Goal: Information Seeking & Learning: Check status

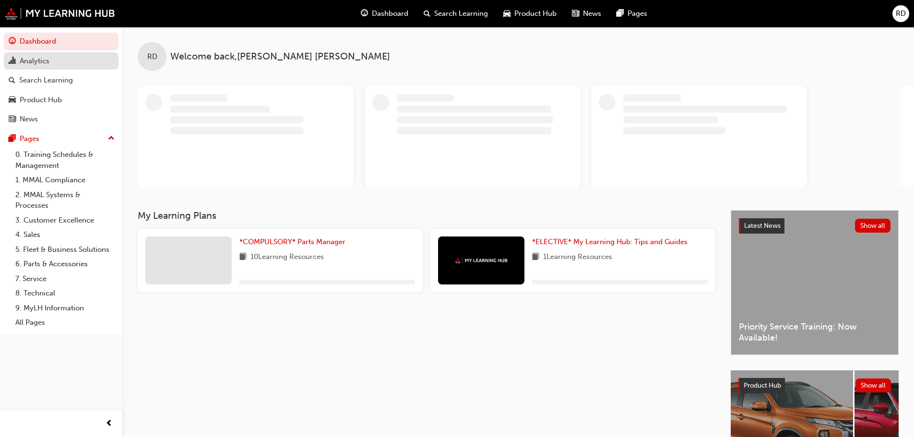
click at [34, 59] on div "Analytics" at bounding box center [35, 61] width 30 height 11
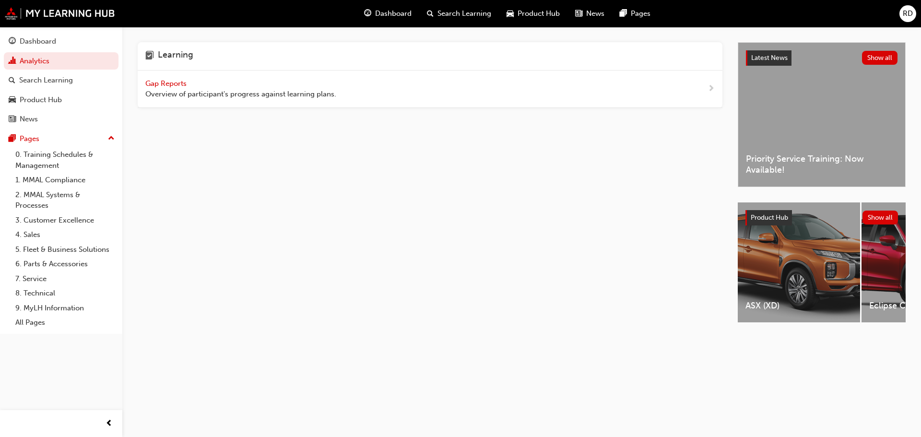
click at [714, 87] on span "next-icon" at bounding box center [710, 89] width 7 height 12
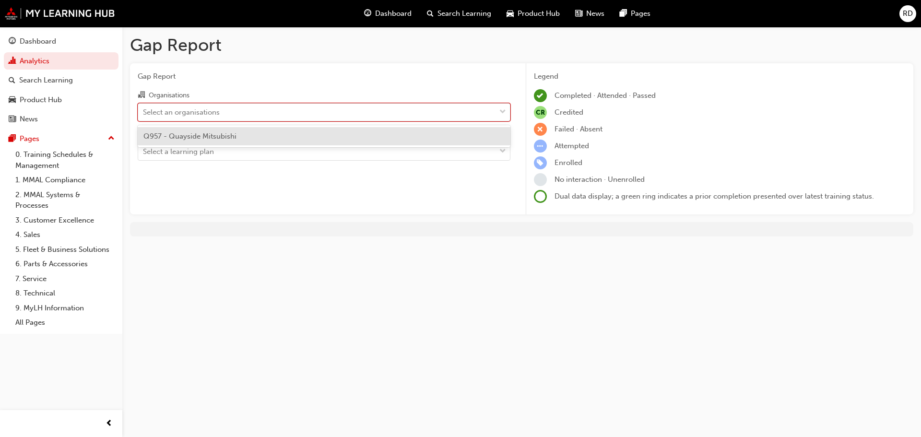
click at [500, 109] on span "down-icon" at bounding box center [502, 112] width 7 height 12
click at [144, 109] on input "Organisations option Q957 - Quayside Mitsubishi focused, 1 of 1. 1 result avail…" at bounding box center [143, 111] width 1 height 8
click at [221, 132] on span "Q957 - Quayside Mitsubishi" at bounding box center [189, 136] width 93 height 9
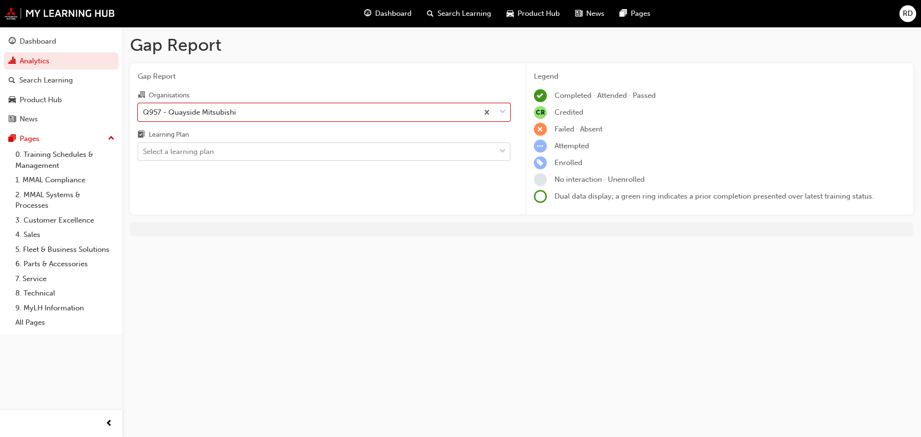
click at [498, 149] on div at bounding box center [502, 151] width 14 height 17
click at [144, 149] on input "Learning Plan Select a learning plan" at bounding box center [143, 151] width 1 height 8
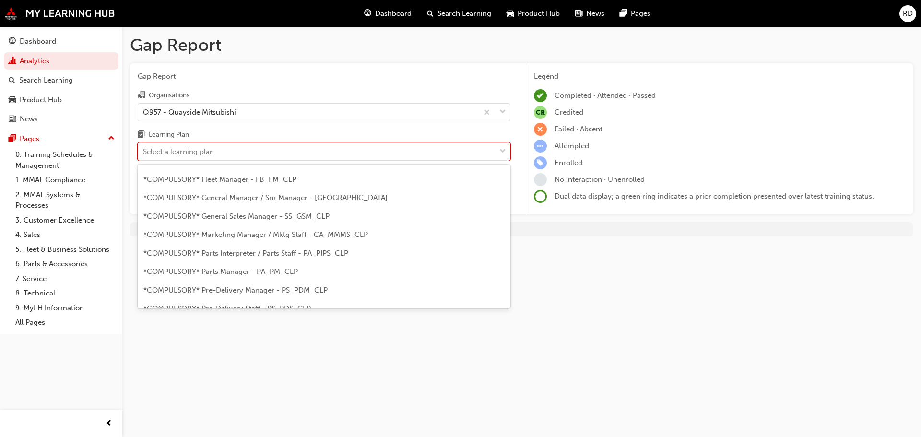
scroll to position [137, 0]
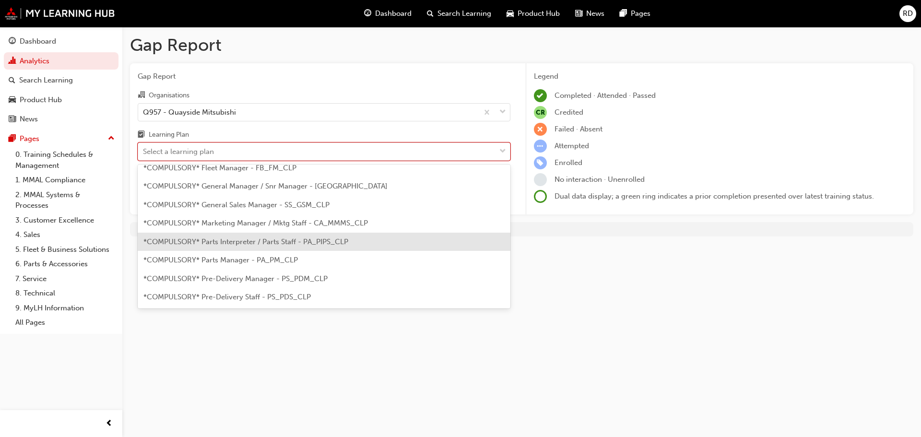
click at [262, 241] on span "*COMPULSORY* Parts Interpreter / Parts Staff - PA_PIPS_CLP" at bounding box center [245, 241] width 205 height 9
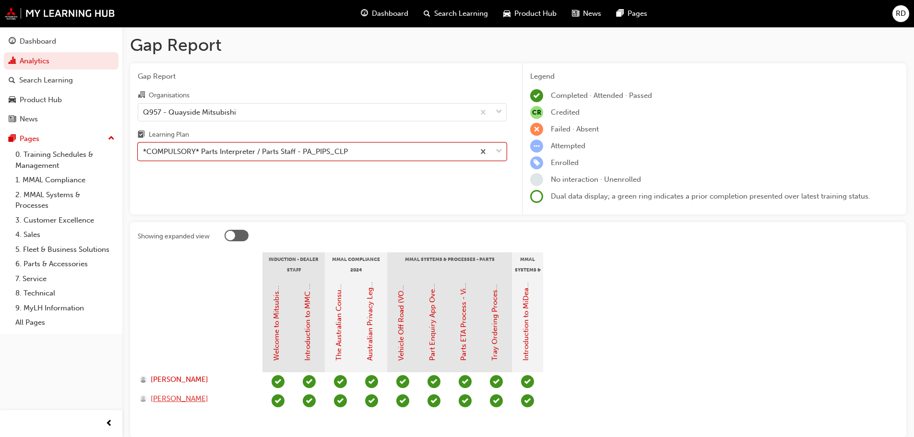
click at [173, 398] on span "[PERSON_NAME]" at bounding box center [180, 398] width 58 height 11
